Goal: Task Accomplishment & Management: Complete application form

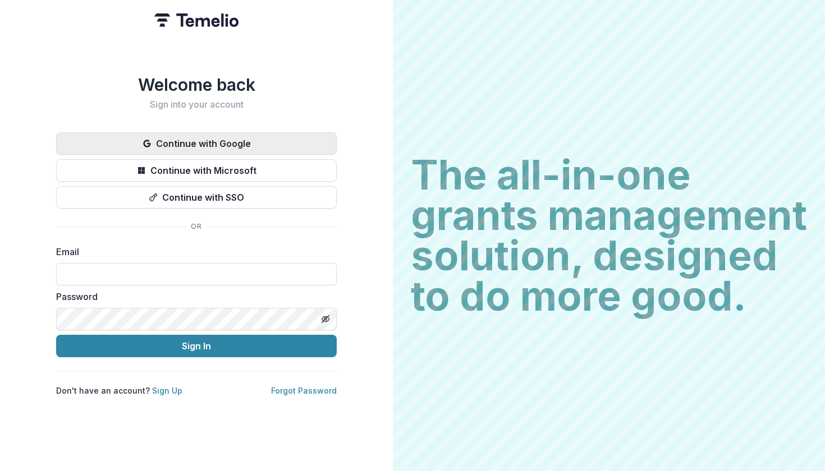
click at [224, 155] on button "Continue with Google" at bounding box center [196, 143] width 281 height 22
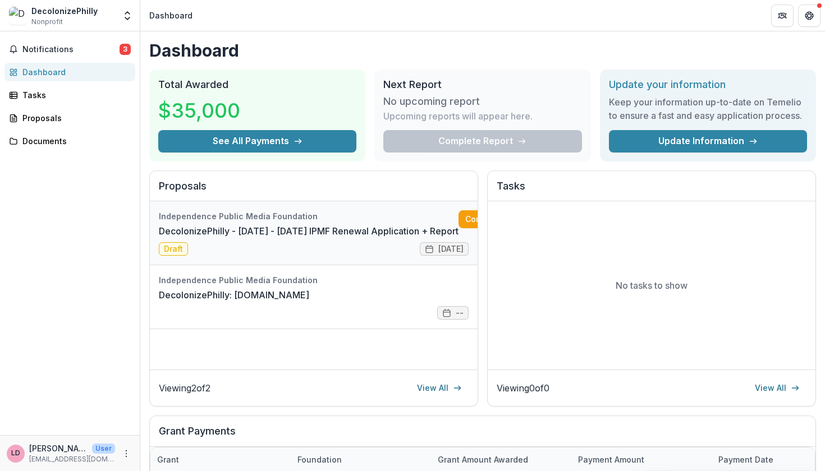
click at [370, 224] on link "DecolonizePhilly - [DATE] - [DATE] IPMF Renewal Application + Report" at bounding box center [309, 230] width 300 height 13
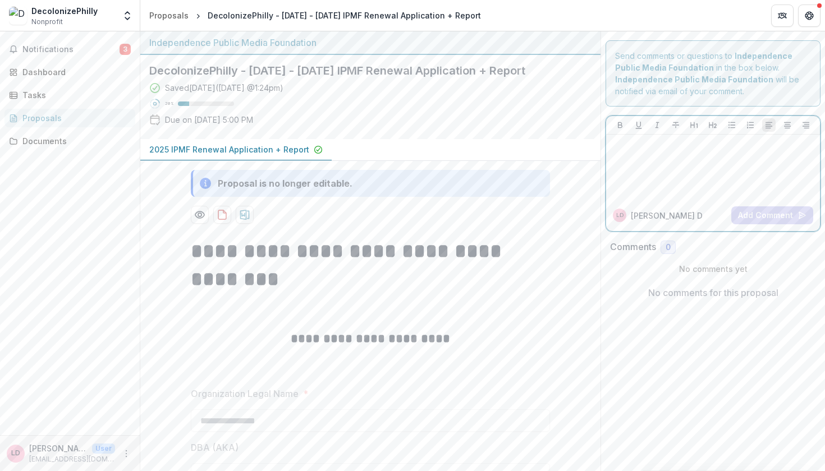
click at [687, 145] on p at bounding box center [712, 145] width 205 height 12
click at [327, 180] on div "Proposal is no longer editable." at bounding box center [285, 183] width 135 height 13
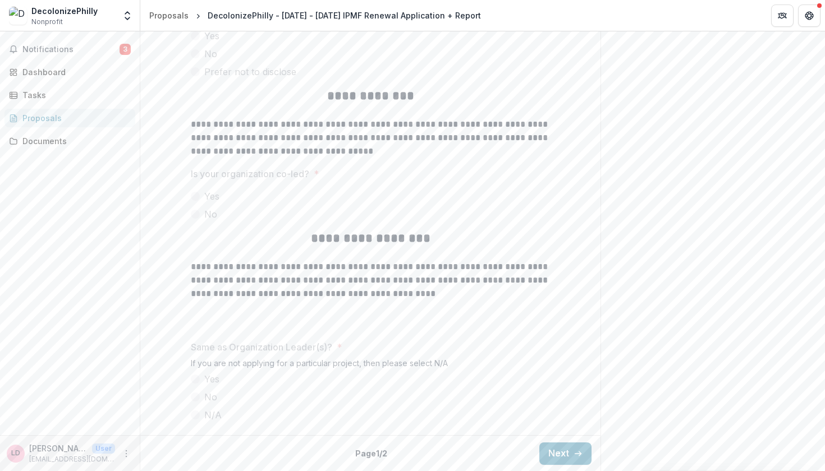
scroll to position [2741, 0]
click at [553, 451] on button "Next" at bounding box center [565, 454] width 52 height 22
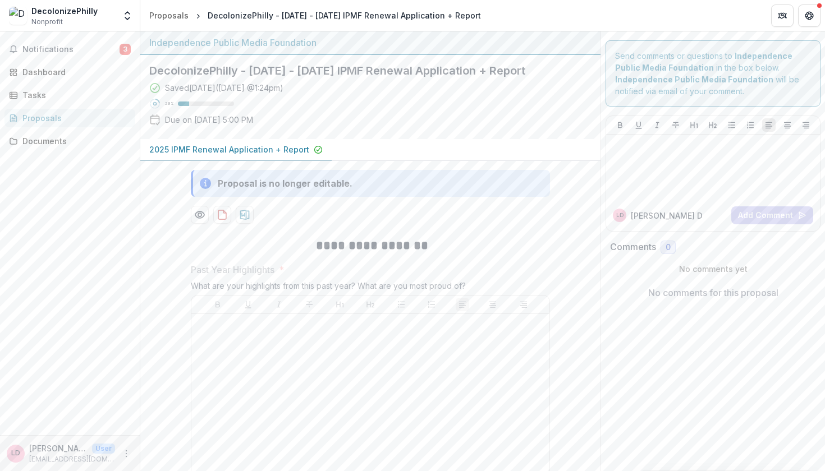
scroll to position [0, 0]
